Goal: Task Accomplishment & Management: Manage account settings

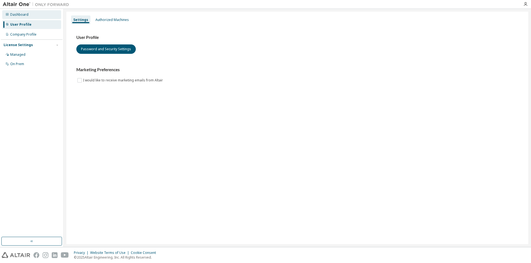
click at [19, 17] on div "Dashboard" at bounding box center [31, 14] width 59 height 9
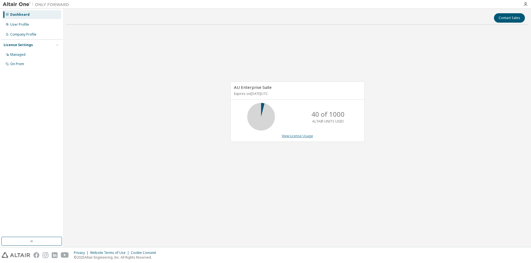
click at [302, 135] on link "View License Usage" at bounding box center [297, 136] width 31 height 5
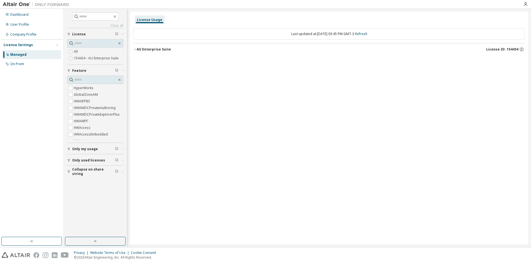
click at [86, 149] on span "Only my usage" at bounding box center [85, 149] width 26 height 4
click at [105, 239] on button "button" at bounding box center [95, 241] width 61 height 9
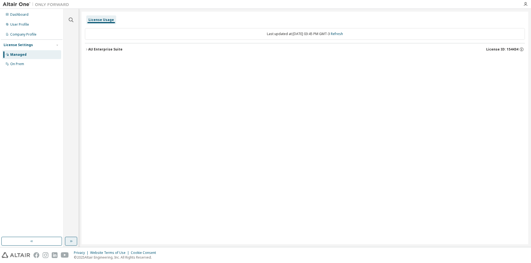
click at [70, 243] on icon "button" at bounding box center [71, 241] width 4 height 4
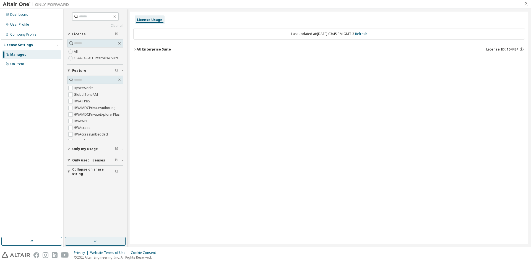
click at [96, 147] on span "Only my usage" at bounding box center [85, 149] width 26 height 4
click at [91, 150] on span "Only my usage" at bounding box center [85, 149] width 26 height 4
click at [88, 160] on span "Only used licenses" at bounding box center [88, 160] width 33 height 4
click at [91, 172] on span "Collapse on share string" at bounding box center [93, 172] width 43 height 9
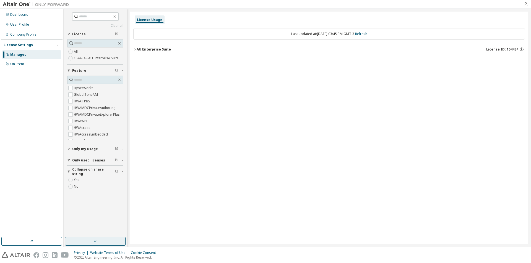
click at [91, 172] on span "Collapse on share string" at bounding box center [93, 172] width 43 height 9
click at [151, 20] on div "License Usage" at bounding box center [149, 20] width 25 height 4
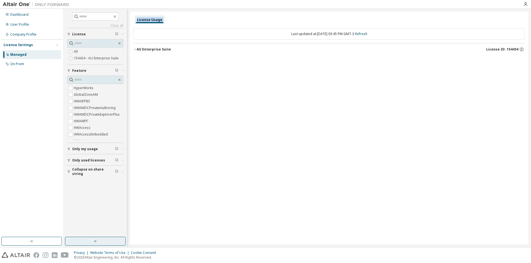
click at [151, 20] on div "License Usage" at bounding box center [149, 20] width 25 height 4
click at [75, 34] on span "License" at bounding box center [79, 34] width 14 height 4
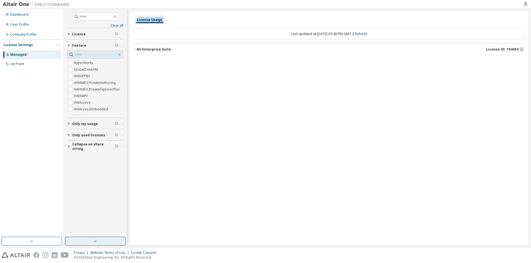
click at [75, 34] on span "License" at bounding box center [79, 34] width 14 height 4
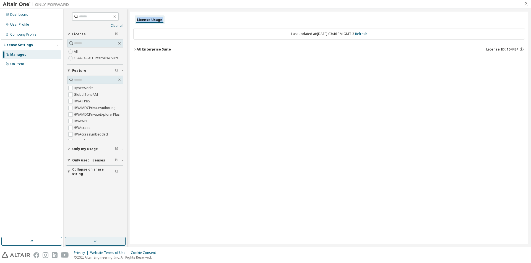
drag, startPoint x: 155, startPoint y: 48, endPoint x: 151, endPoint y: 49, distance: 3.7
click at [152, 49] on div "AU Enterprise Suite" at bounding box center [154, 49] width 34 height 4
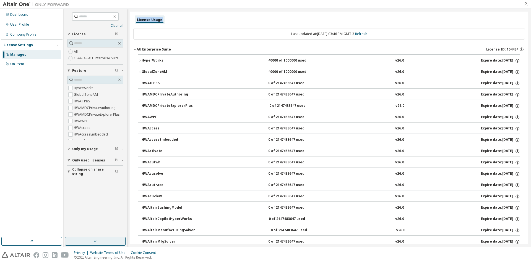
click at [215, 48] on div "AU Enterprise Suite License ID: 154434" at bounding box center [331, 49] width 388 height 5
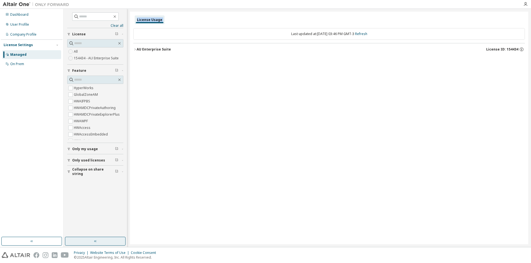
click at [503, 48] on span "License ID: 154434" at bounding box center [502, 49] width 32 height 4
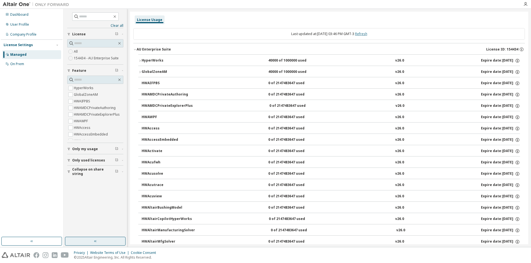
click at [366, 33] on link "Refresh" at bounding box center [361, 34] width 12 height 5
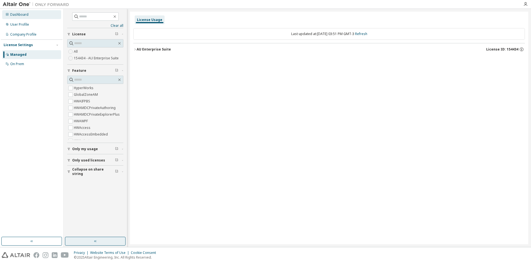
click at [17, 16] on div "Dashboard" at bounding box center [19, 14] width 18 height 4
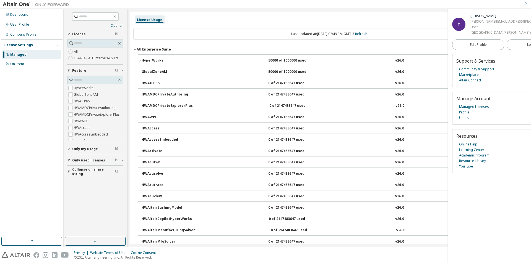
click at [8, 4] on img at bounding box center [37, 5] width 69 height 6
click at [466, 121] on link "Users" at bounding box center [464, 118] width 10 height 6
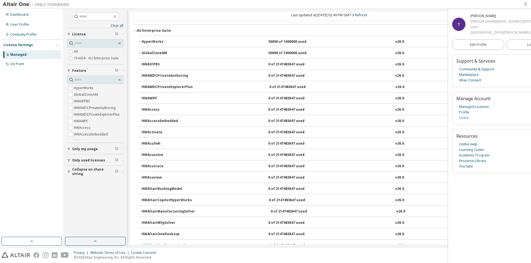
scroll to position [28, 0]
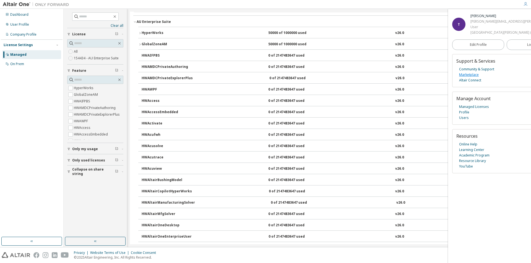
click at [474, 78] on link "Marketplace" at bounding box center [469, 75] width 20 height 6
